Goal: Information Seeking & Learning: Learn about a topic

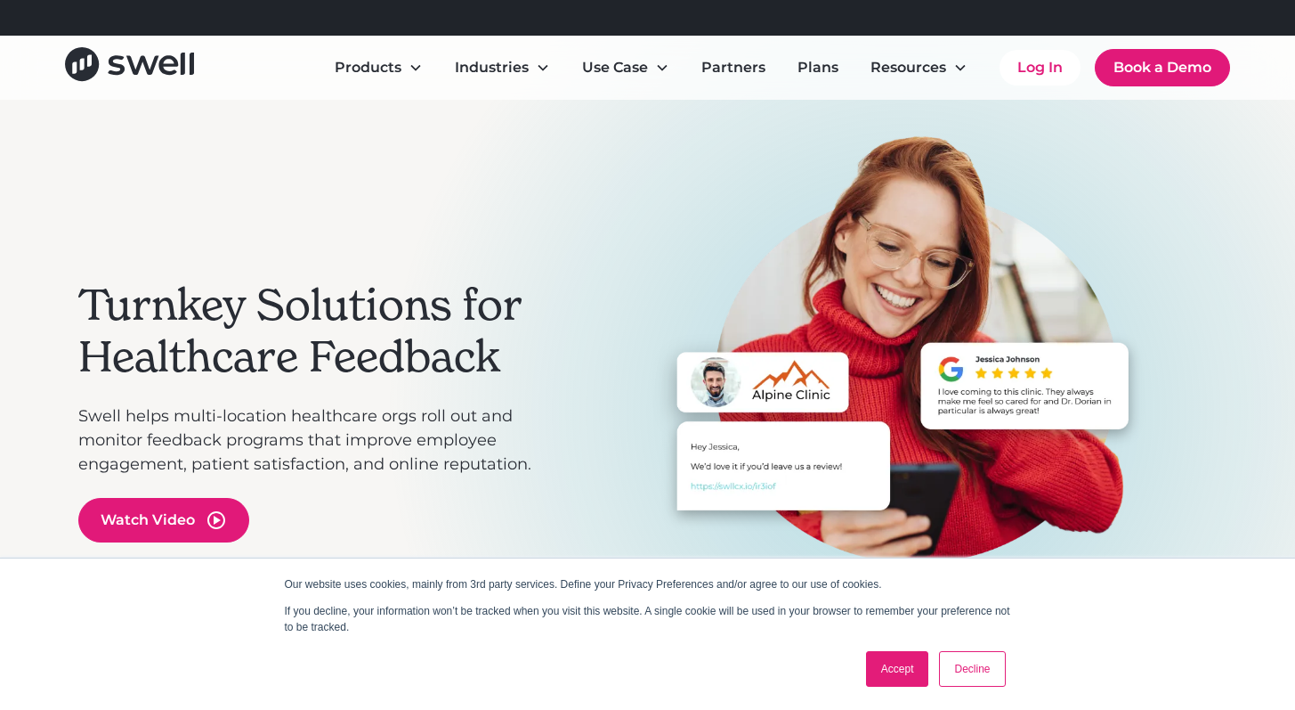
scroll to position [67, 0]
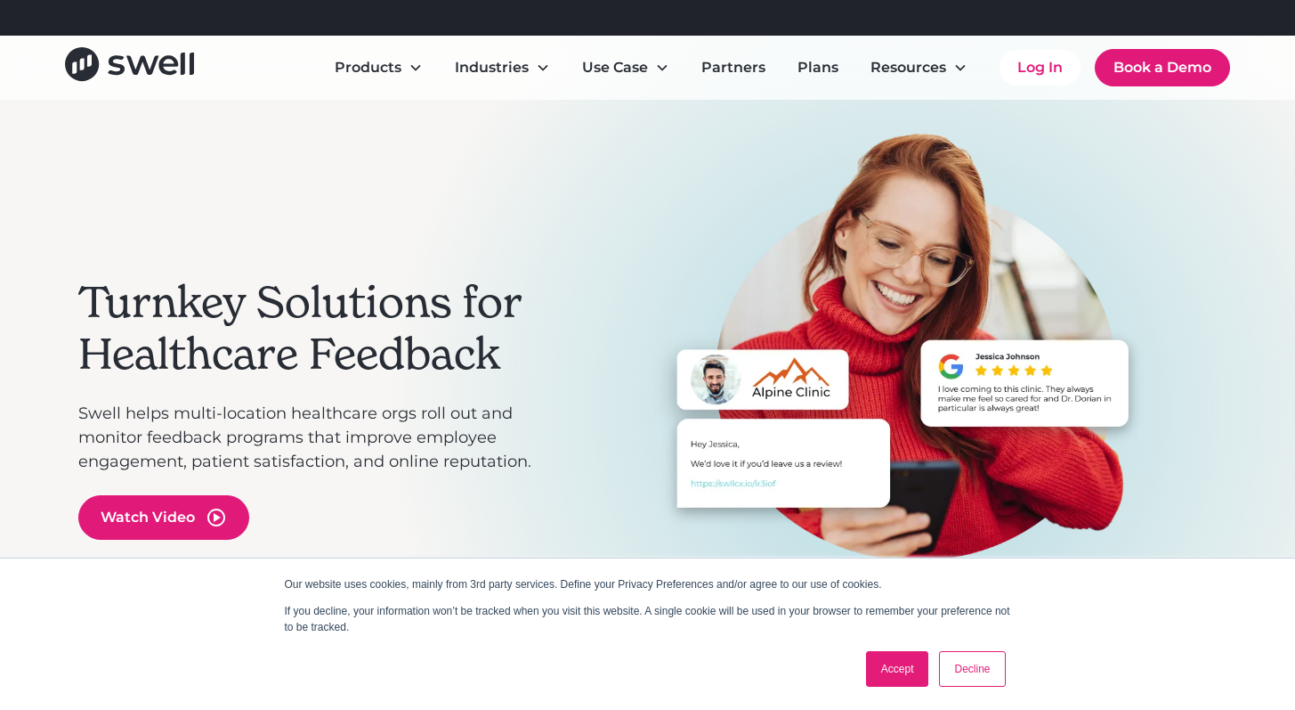
click at [896, 661] on link "Accept" at bounding box center [897, 669] width 63 height 36
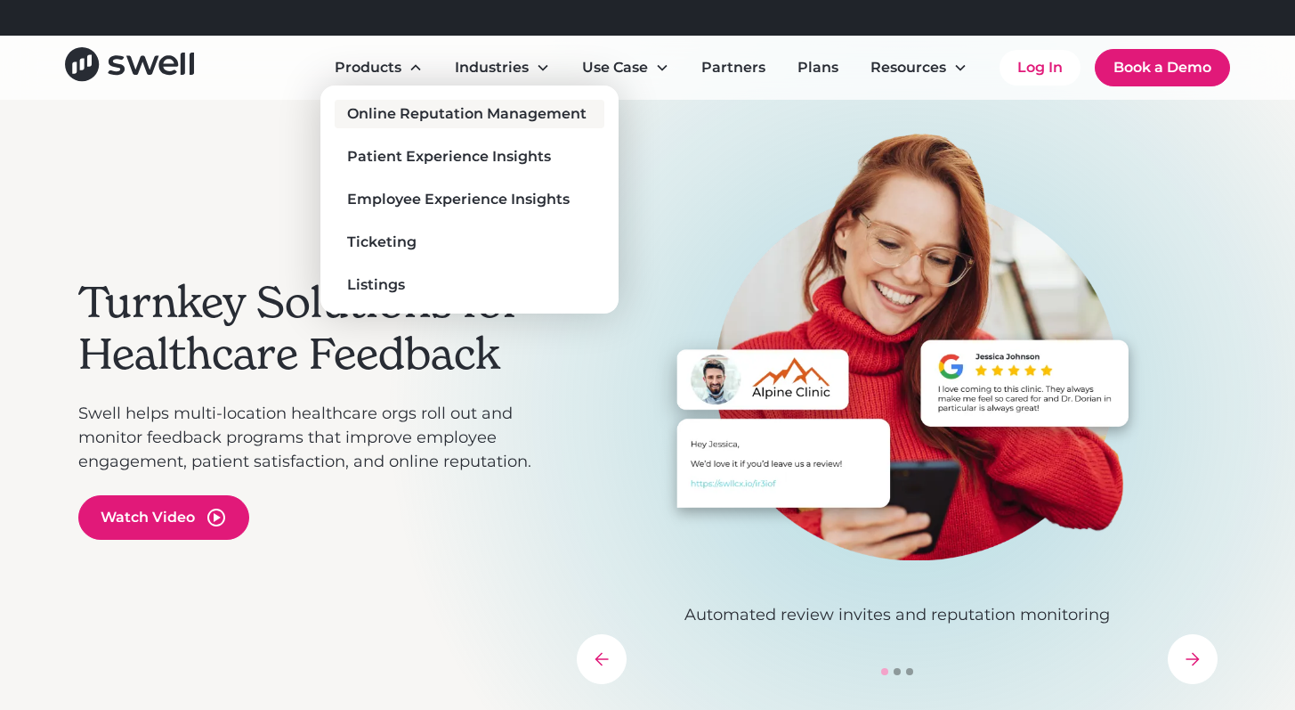
click at [403, 114] on div "Online Reputation Management" at bounding box center [466, 113] width 239 height 21
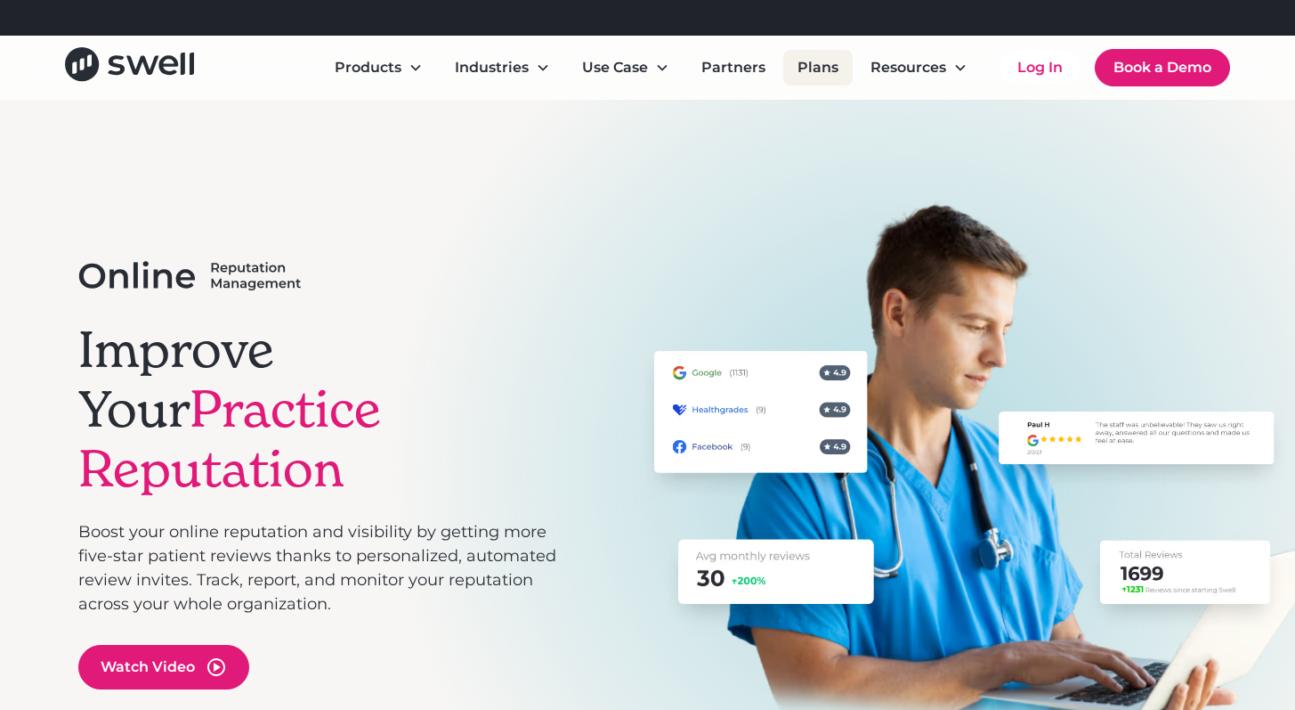
click at [828, 74] on link "Plans" at bounding box center [817, 68] width 69 height 36
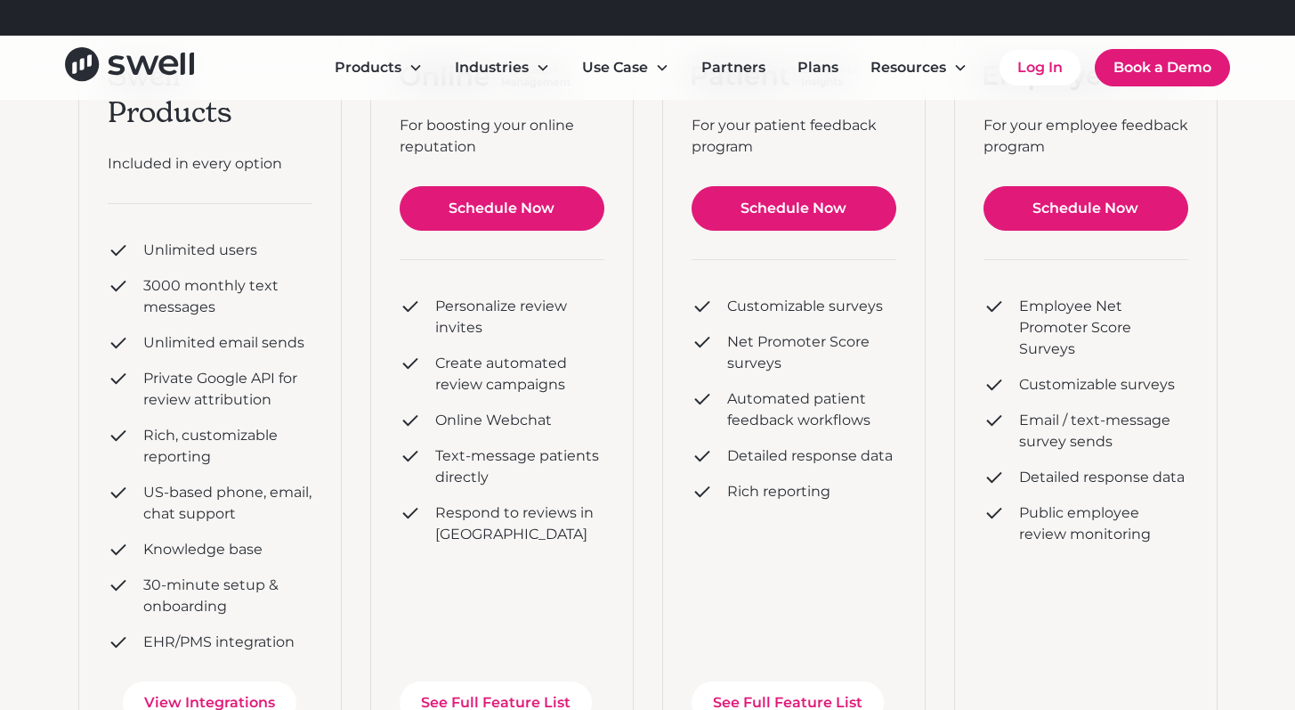
scroll to position [696, 0]
